Goal: Information Seeking & Learning: Find specific fact

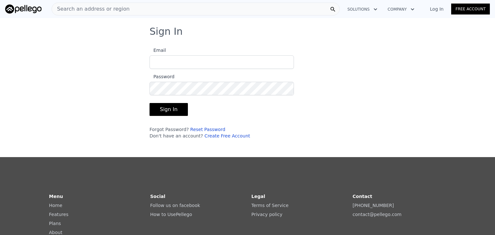
type input "[EMAIL_ADDRESS][DOMAIN_NAME]"
click at [165, 110] on button "Sign In" at bounding box center [168, 109] width 38 height 13
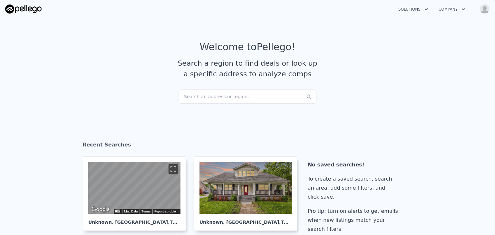
click at [204, 95] on div "Search an address or region..." at bounding box center [247, 97] width 138 height 14
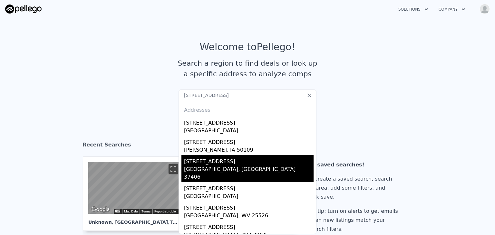
type input "[STREET_ADDRESS]"
click at [202, 165] on div "[STREET_ADDRESS]" at bounding box center [248, 160] width 129 height 10
